Goal: Obtain resource: Download file/media

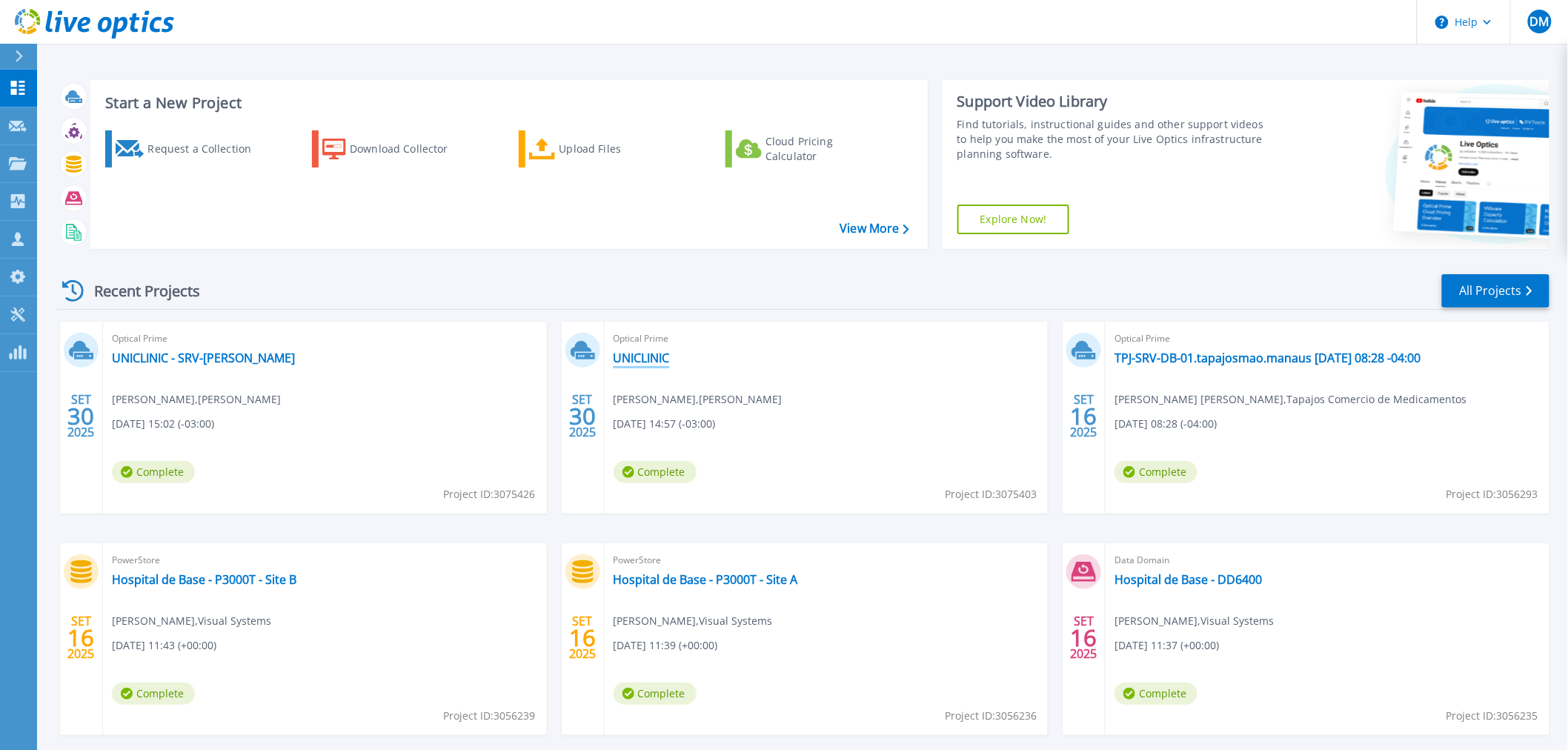
click at [616, 358] on link "UNICLINIC" at bounding box center [641, 357] width 57 height 14
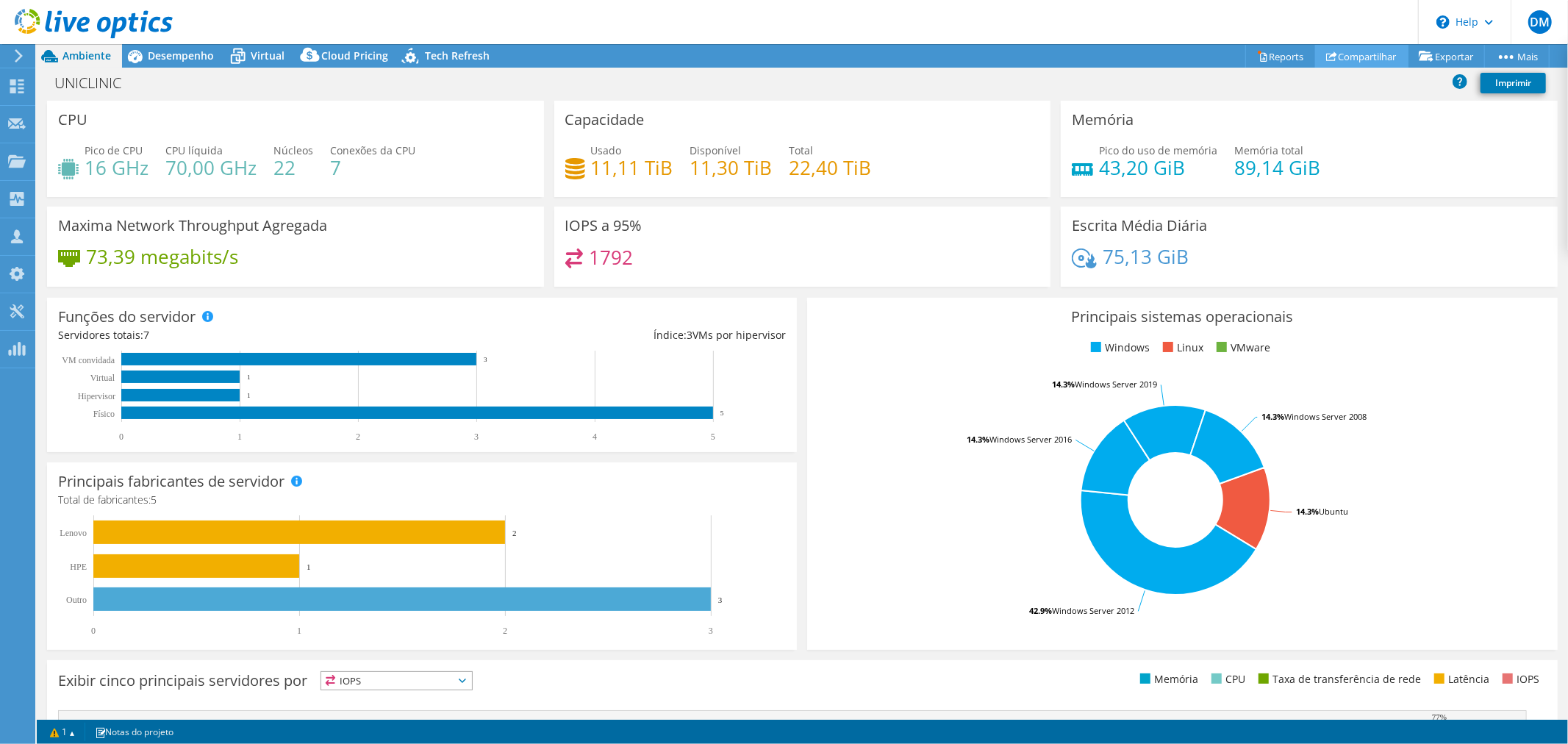
click at [1357, 55] on link "Compartilhar" at bounding box center [1362, 56] width 93 height 23
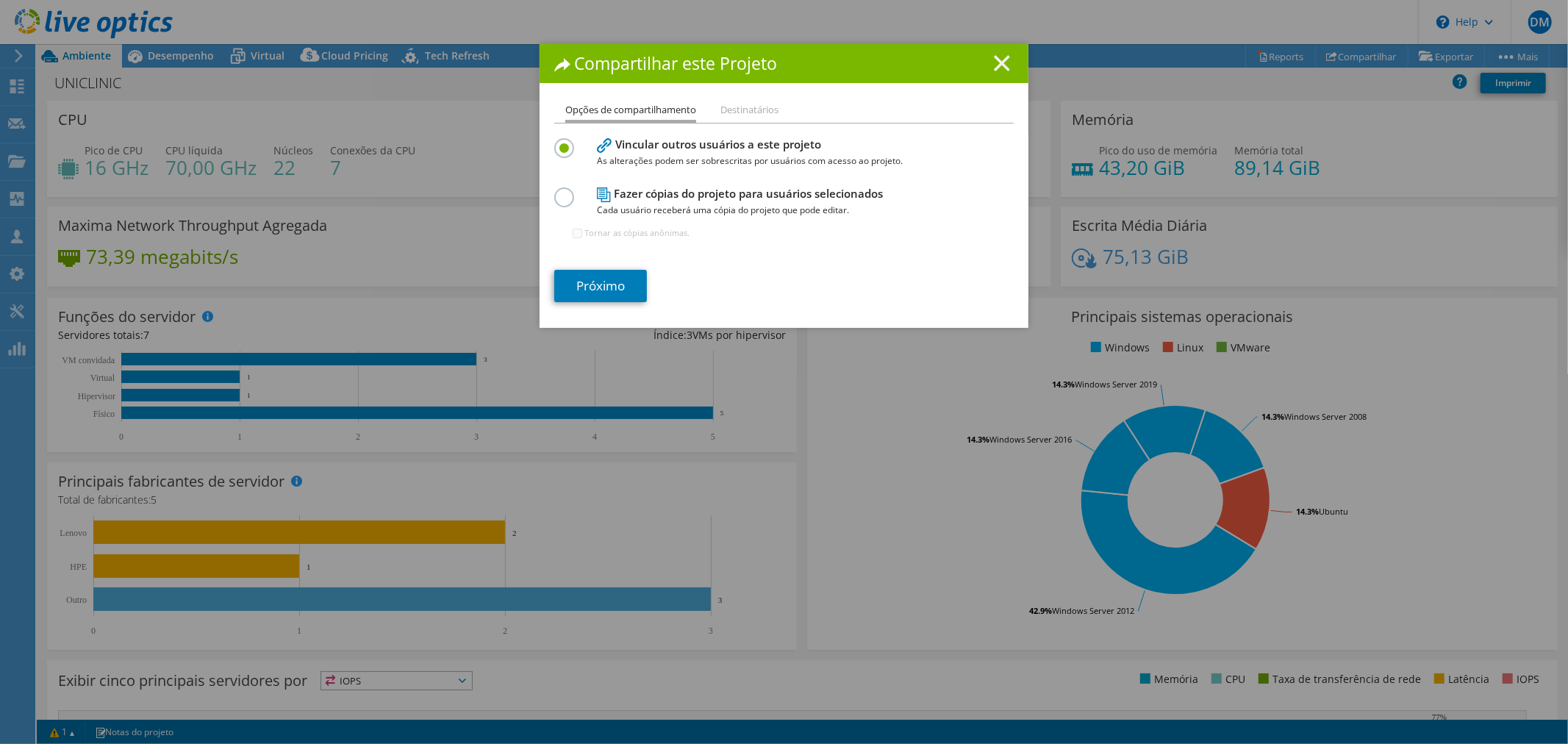
click at [1001, 64] on icon at bounding box center [1002, 63] width 16 height 16
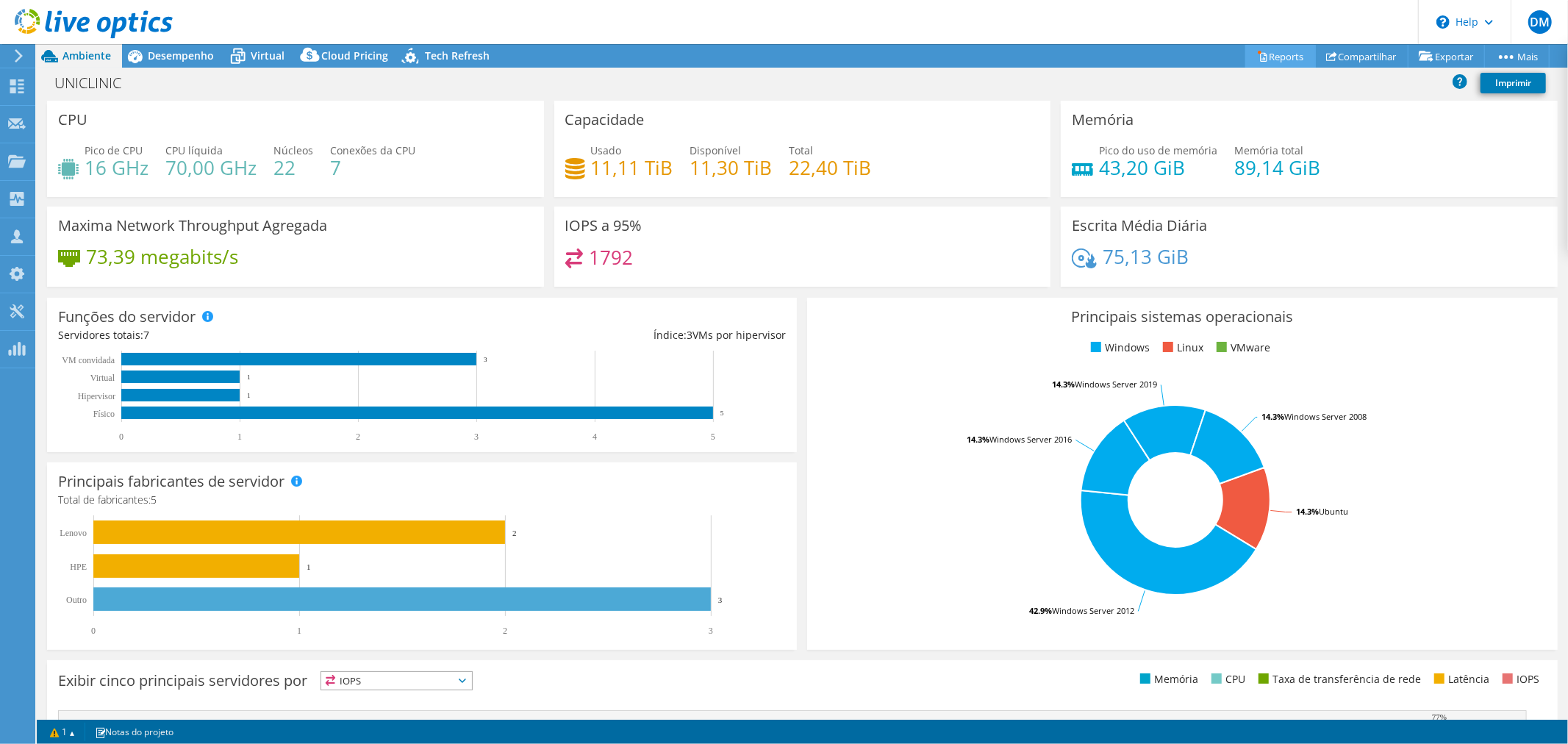
click at [1288, 60] on link "Reports" at bounding box center [1280, 56] width 71 height 23
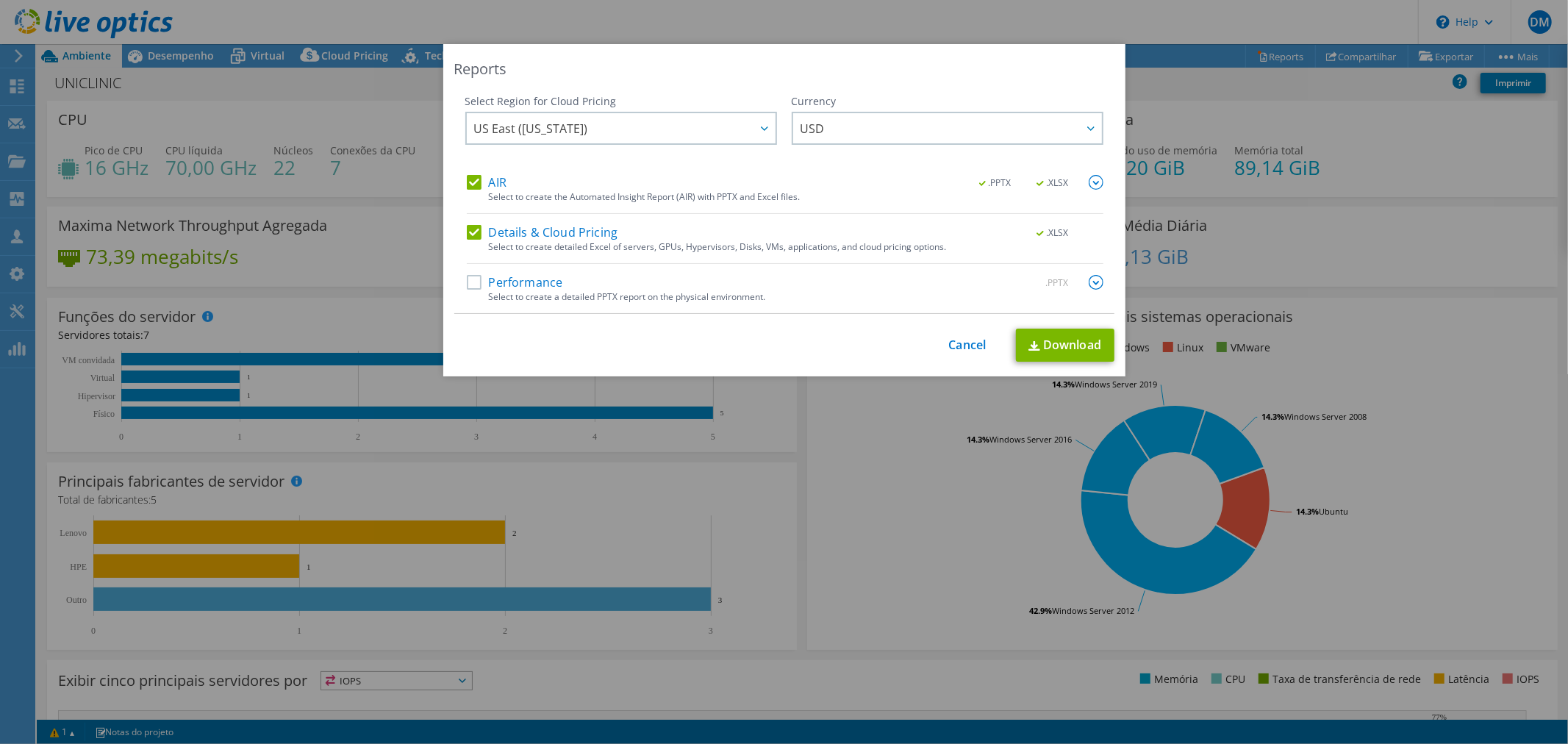
click at [466, 284] on label "Performance" at bounding box center [515, 282] width 96 height 14
click at [0, 0] on input "Performance" at bounding box center [0, 0] width 0 height 0
click at [1039, 354] on link "Download" at bounding box center [1065, 345] width 98 height 33
click at [968, 338] on link "Cancel" at bounding box center [968, 345] width 38 height 14
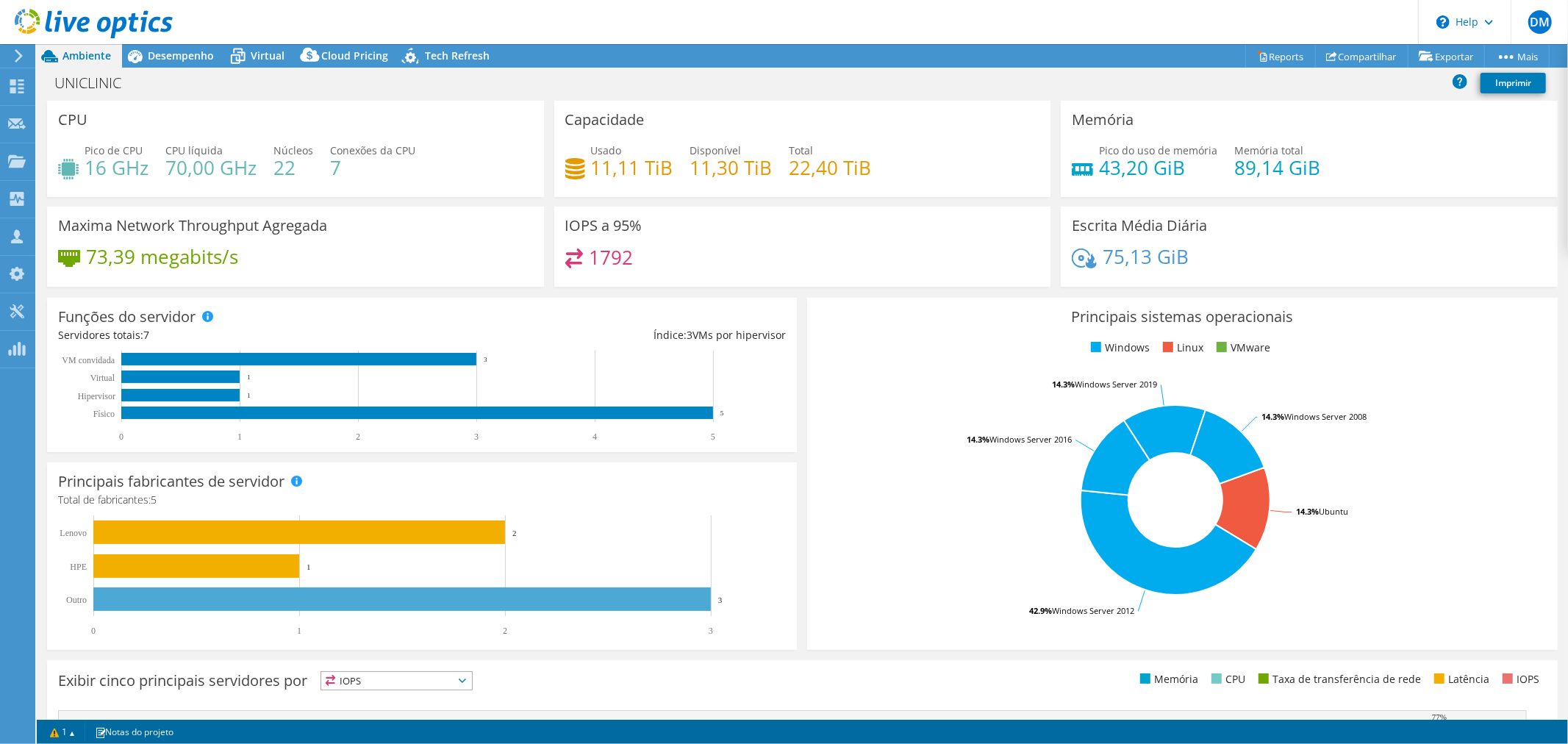
click at [93, 29] on icon at bounding box center [93, 24] width 158 height 30
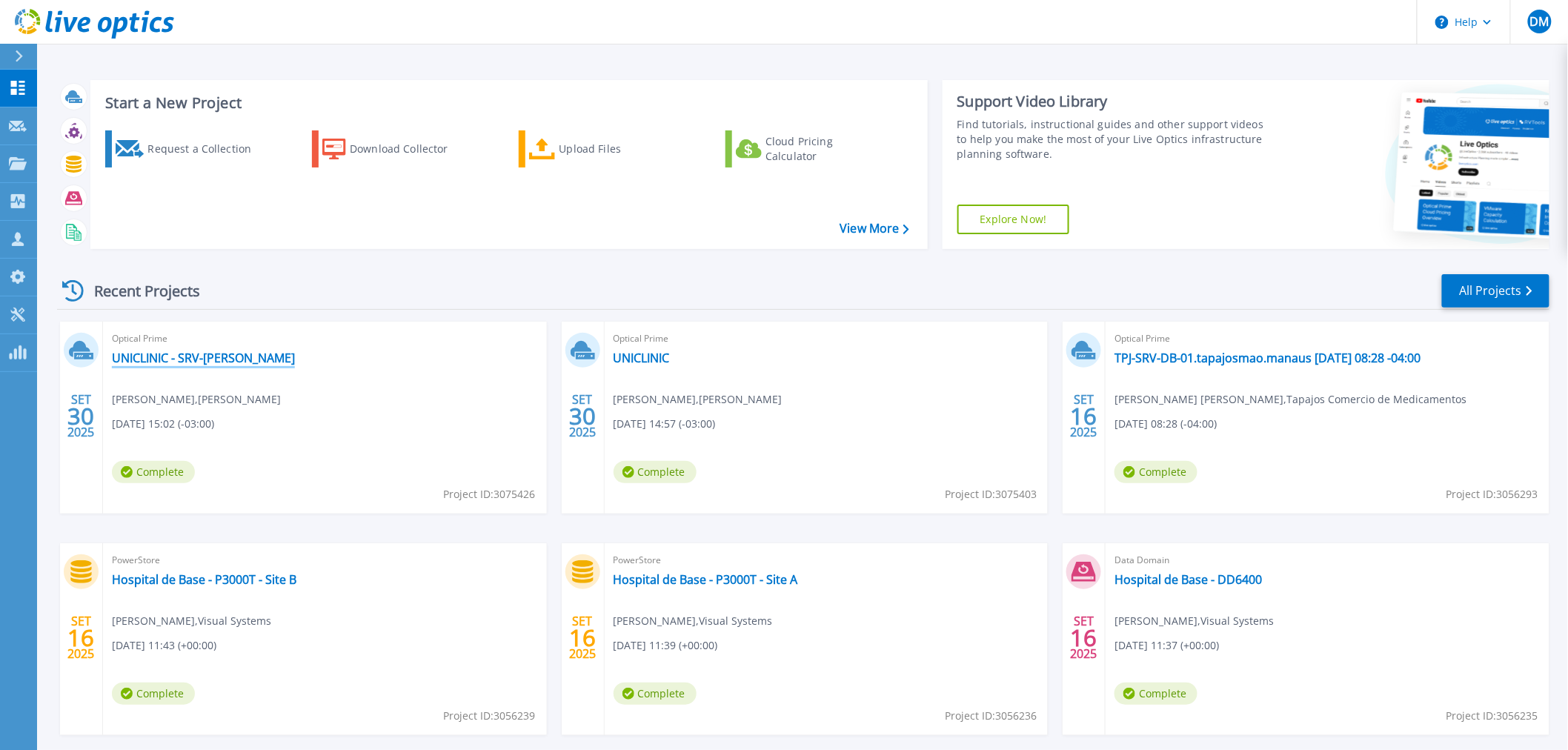
click at [232, 357] on link "UNICLINIC - SRV-[PERSON_NAME]" at bounding box center [203, 357] width 183 height 14
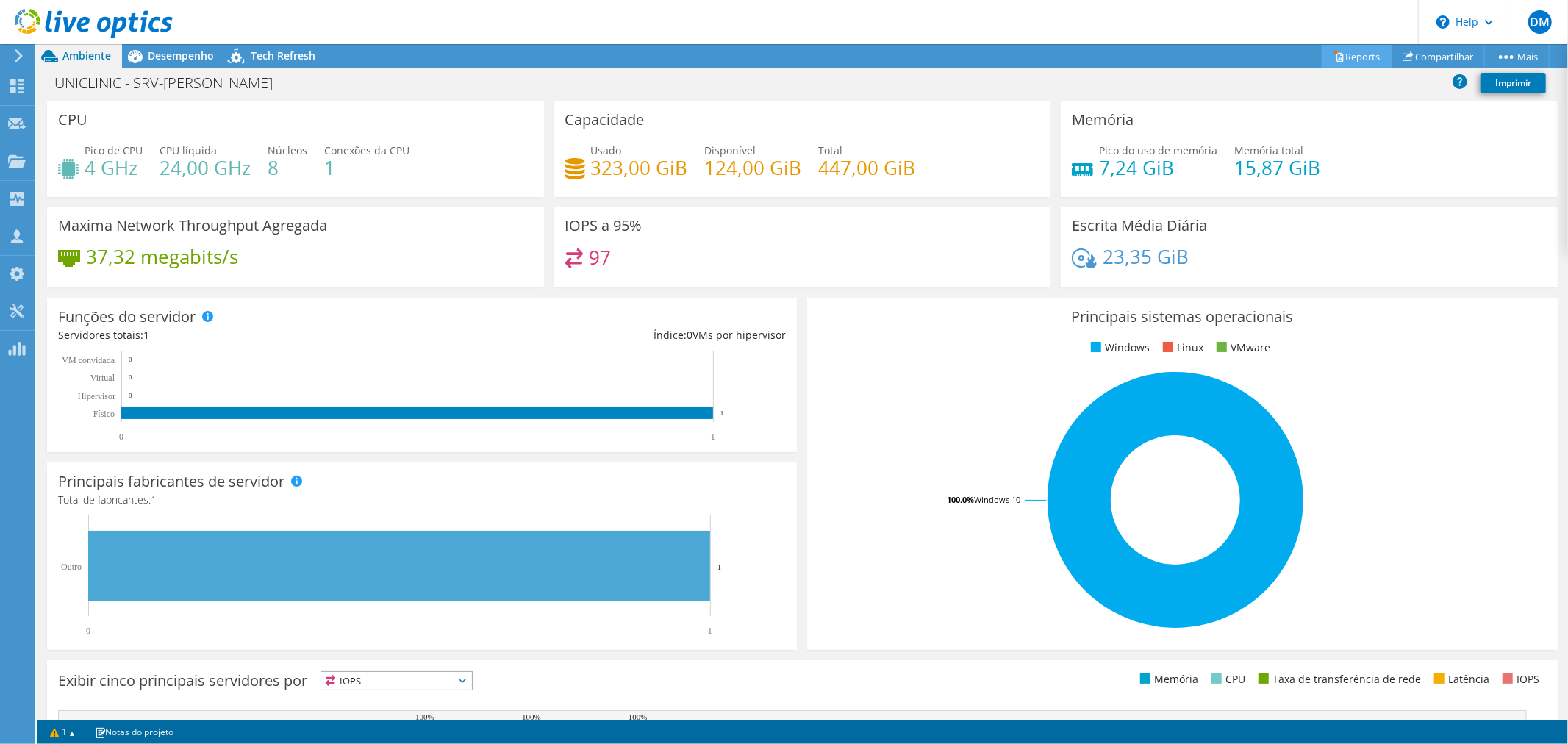
click at [1346, 56] on link "Reports" at bounding box center [1356, 56] width 71 height 23
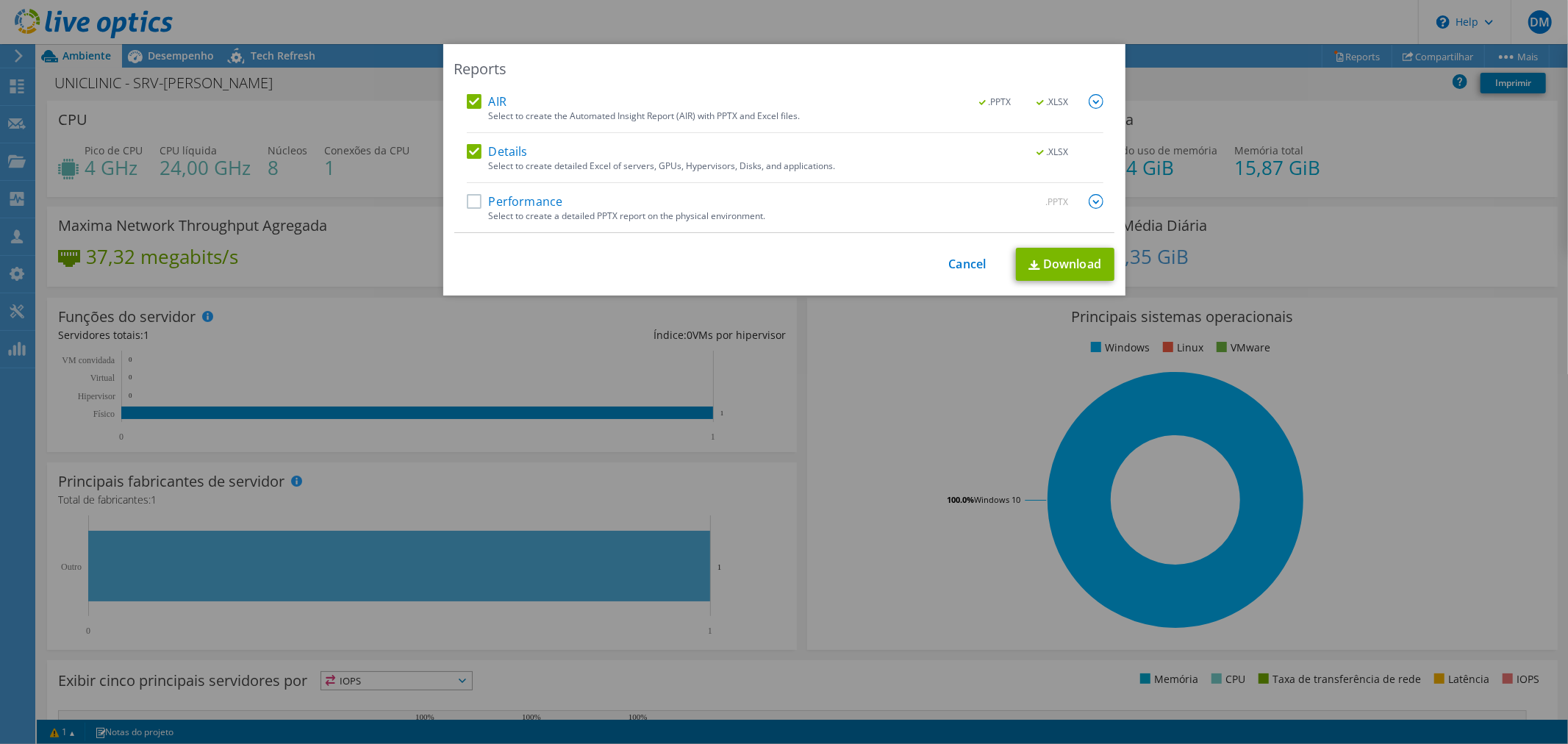
click at [486, 207] on label "Performance" at bounding box center [515, 201] width 96 height 14
click at [0, 0] on input "Performance" at bounding box center [0, 0] width 0 height 0
click at [1090, 270] on link "Download" at bounding box center [1065, 263] width 98 height 33
drag, startPoint x: 971, startPoint y: 264, endPoint x: 945, endPoint y: 237, distance: 37.5
click at [971, 264] on link "Cancel" at bounding box center [968, 264] width 38 height 14
